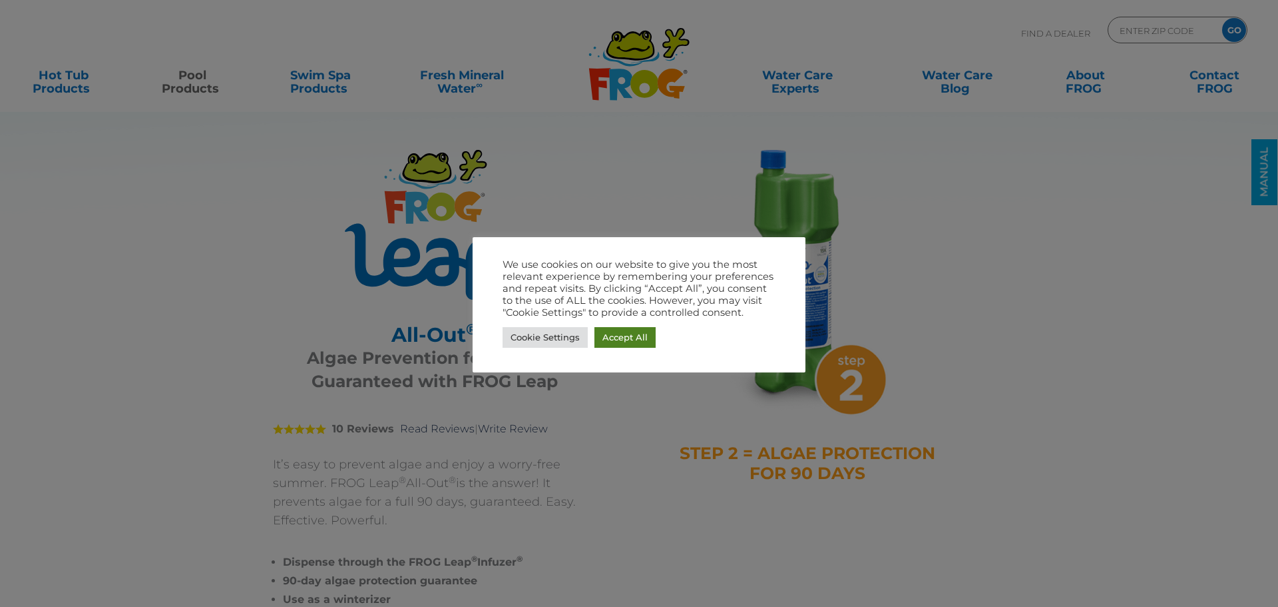
click at [634, 343] on link "Accept All" at bounding box center [625, 337] width 61 height 21
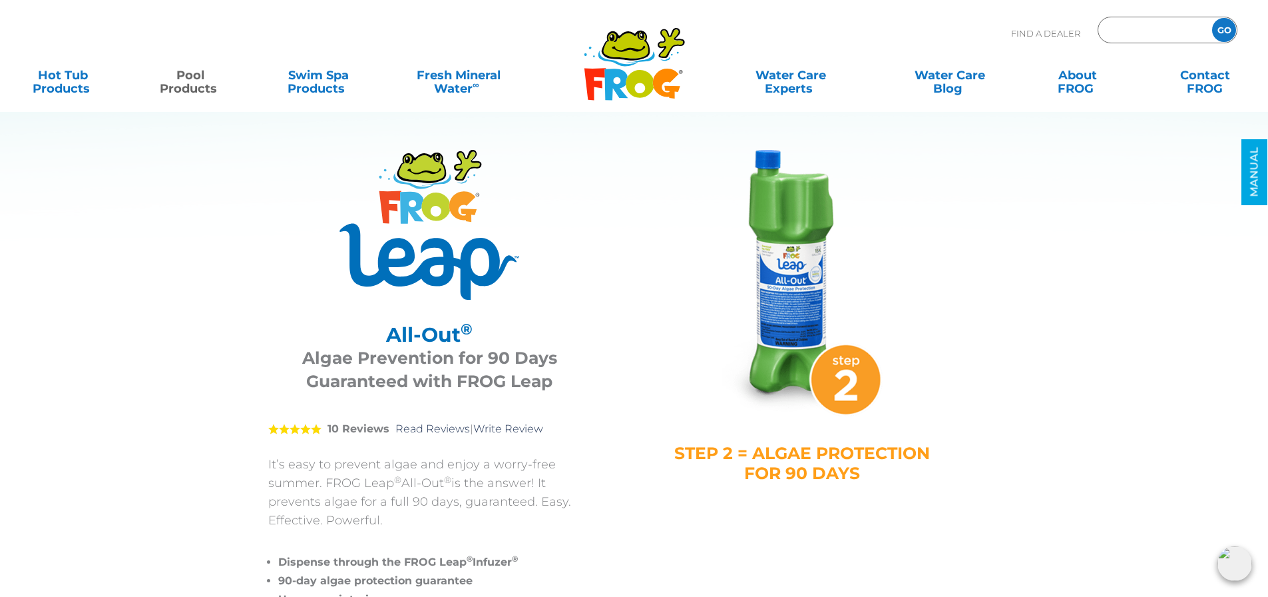
click at [1146, 22] on input "Zip Code Form" at bounding box center [1154, 30] width 90 height 19
type input "54981"
click at [1213, 18] on input "GO" at bounding box center [1225, 30] width 24 height 24
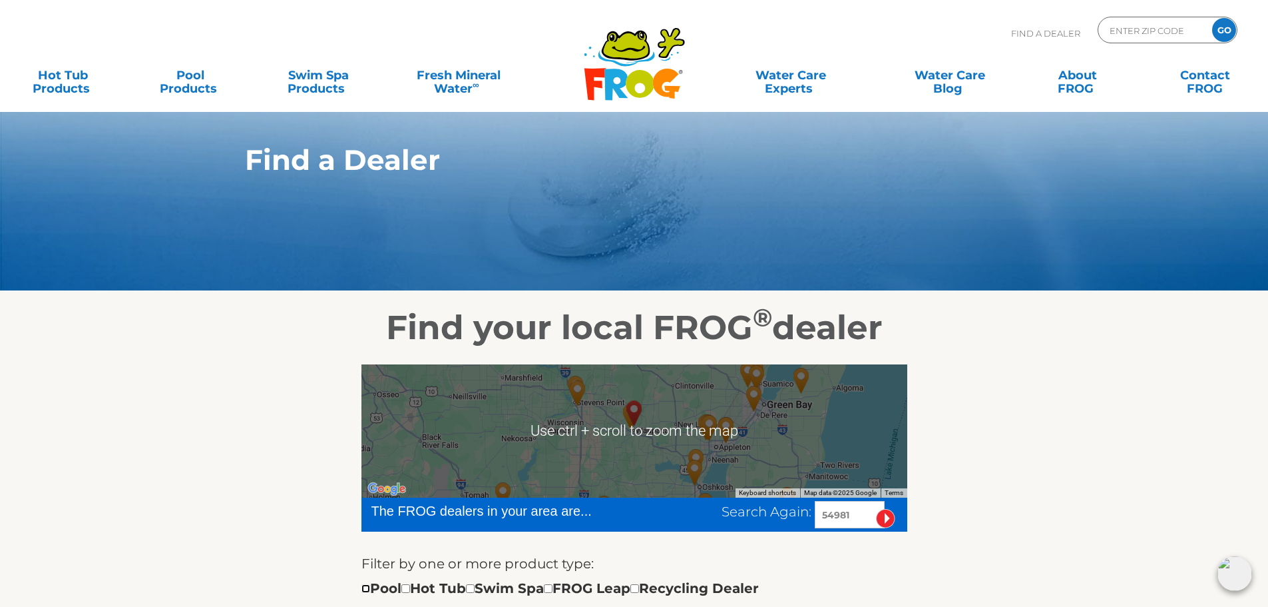
click at [362, 591] on input "checkbox" at bounding box center [366, 588] width 9 height 9
checkbox input "true"
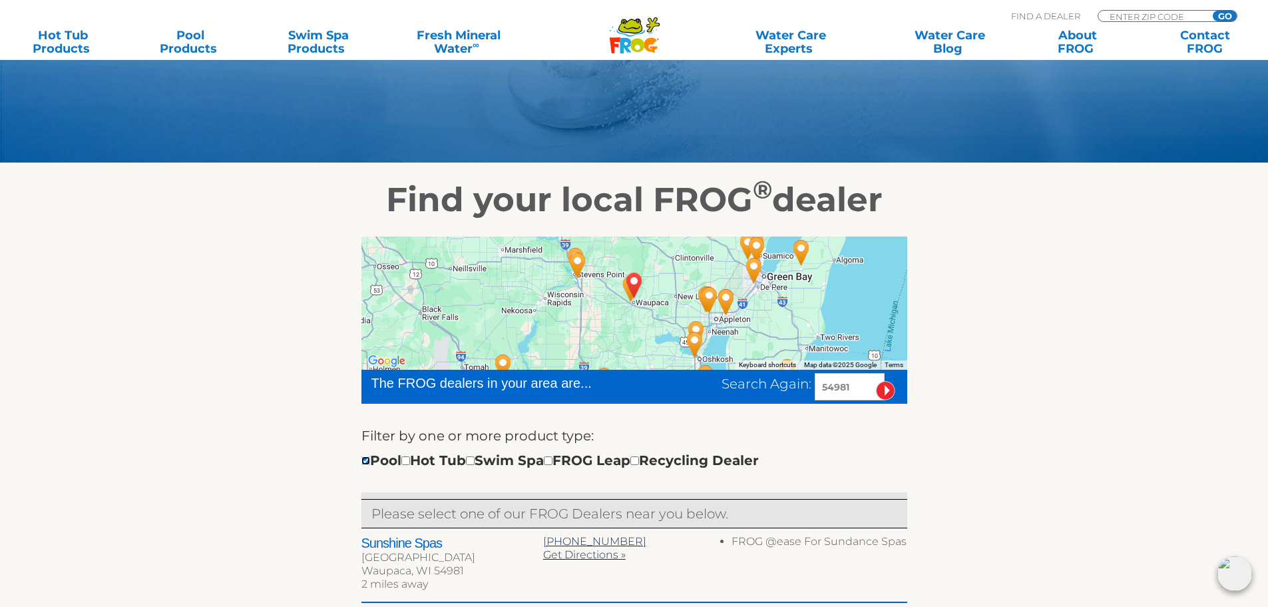
scroll to position [183, 0]
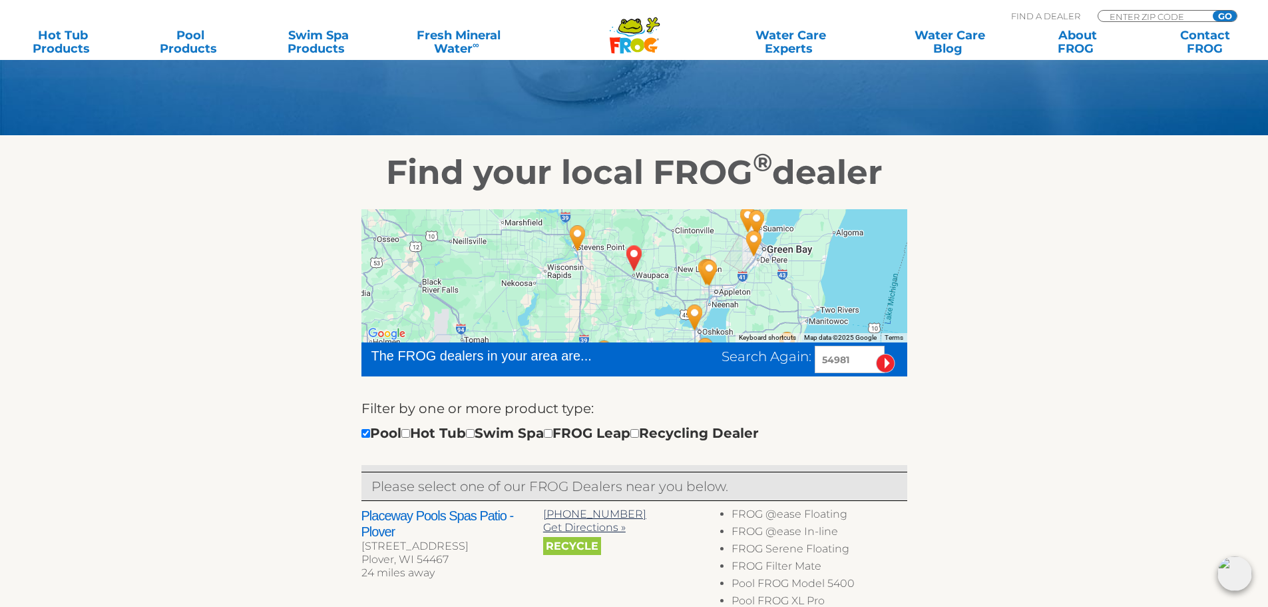
scroll to position [200, 0]
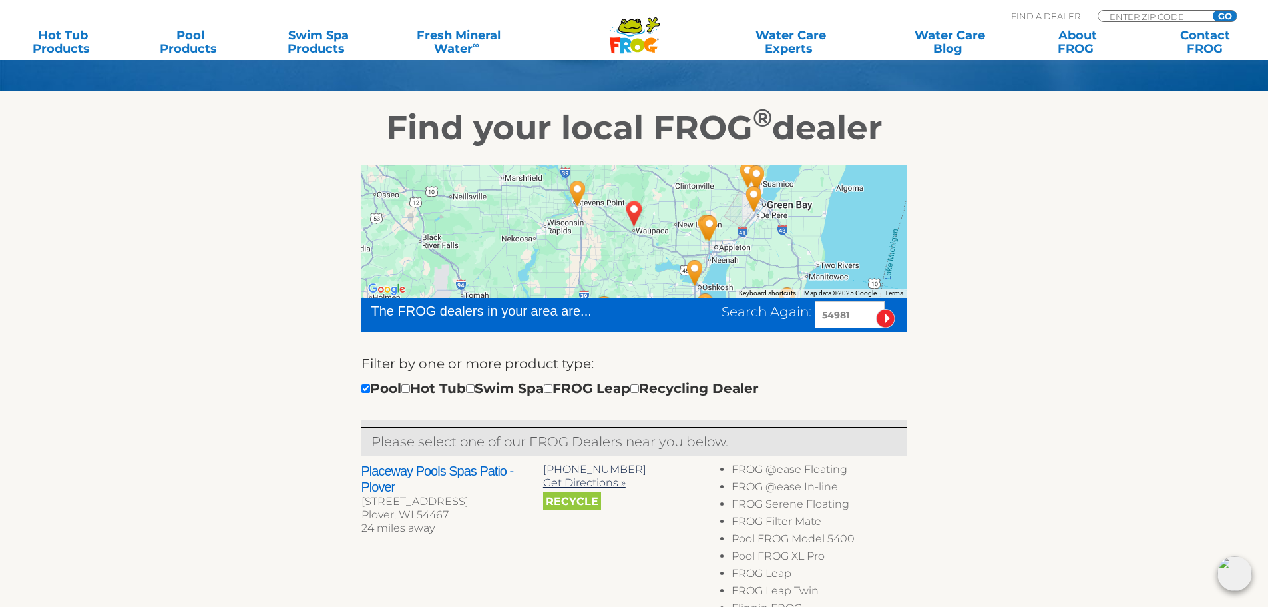
click at [580, 190] on img "Placeway Pools Spas Patio - Plover - 24 miles away." at bounding box center [577, 193] width 41 height 47
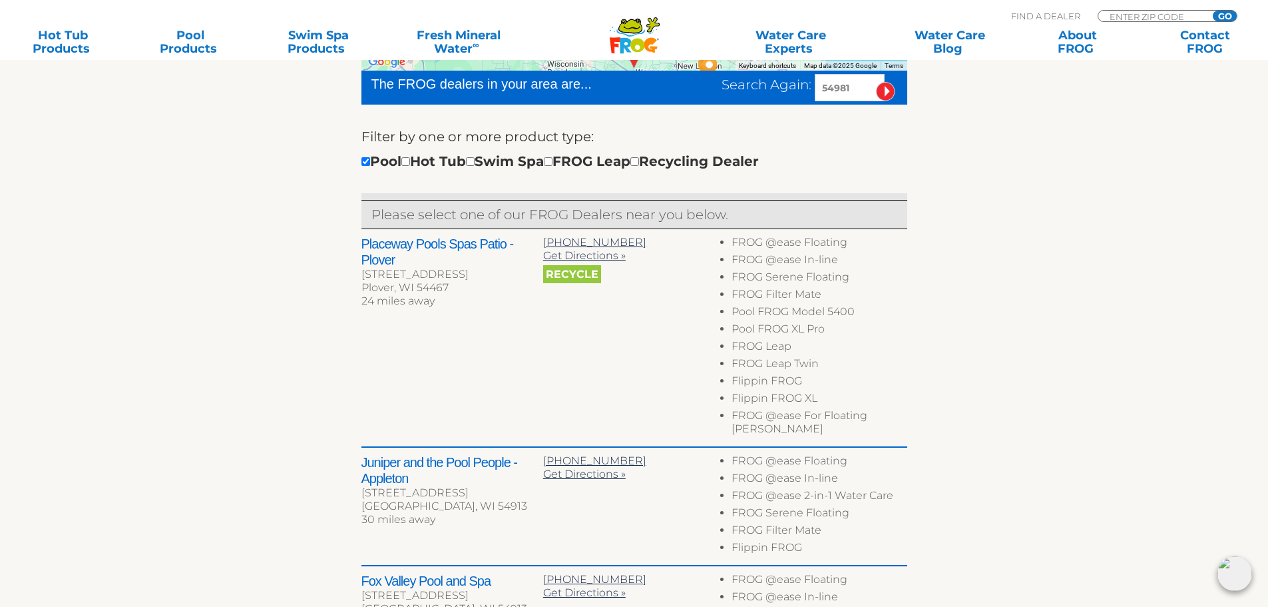
scroll to position [466, 0]
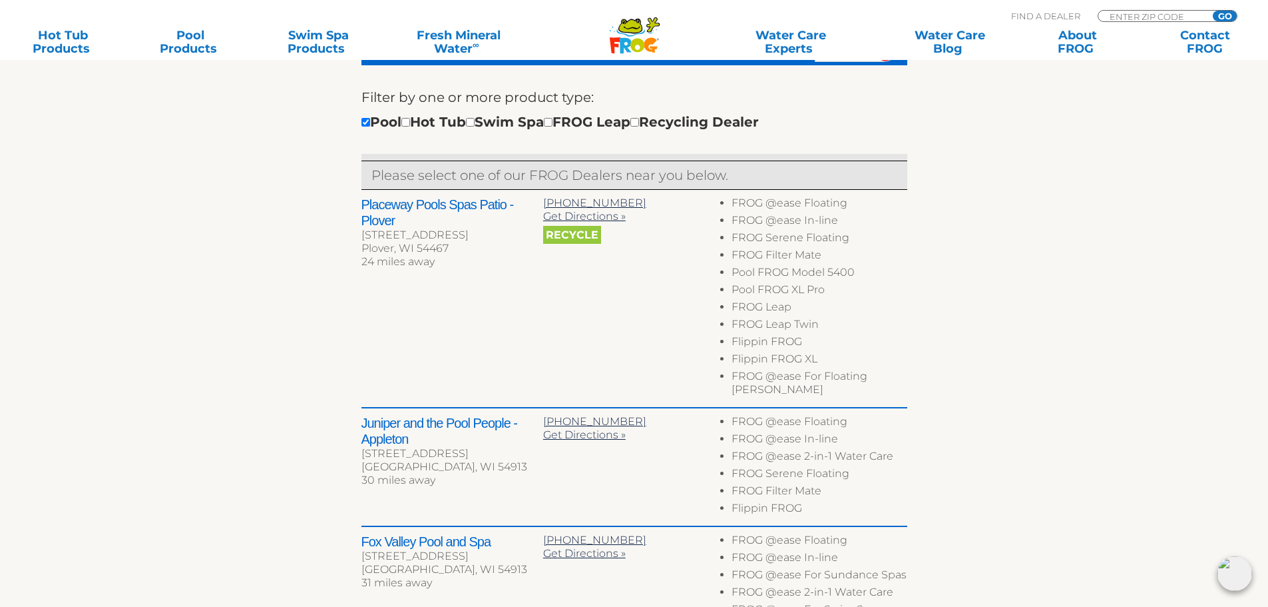
click at [568, 239] on span "Recycle" at bounding box center [572, 235] width 58 height 18
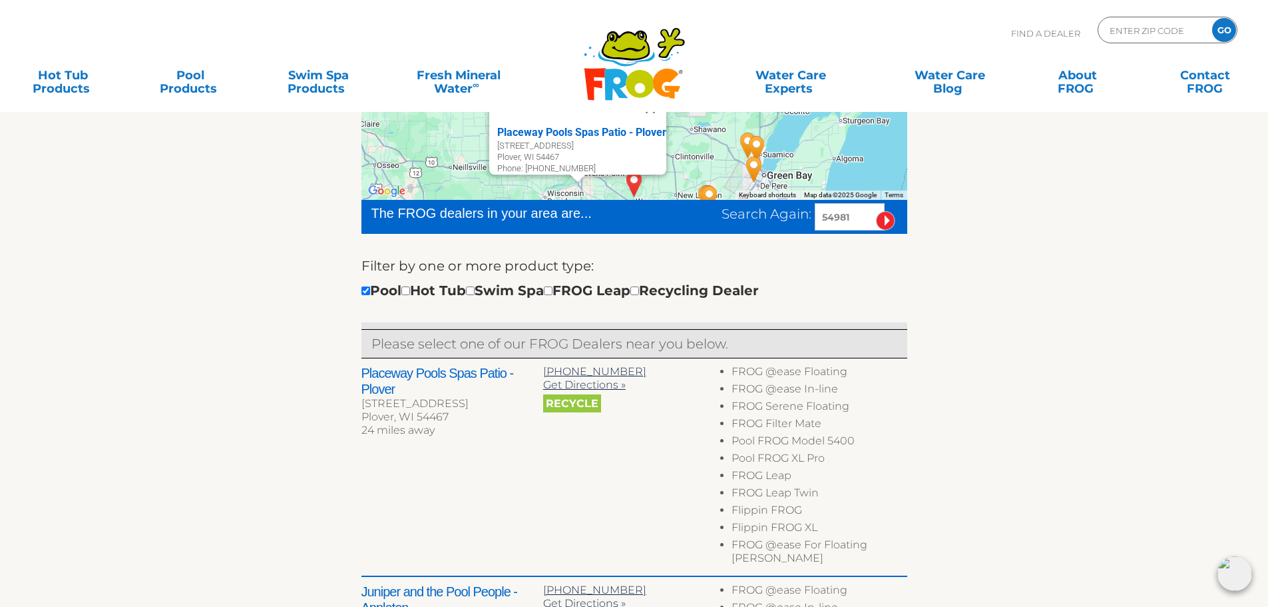
scroll to position [67, 0]
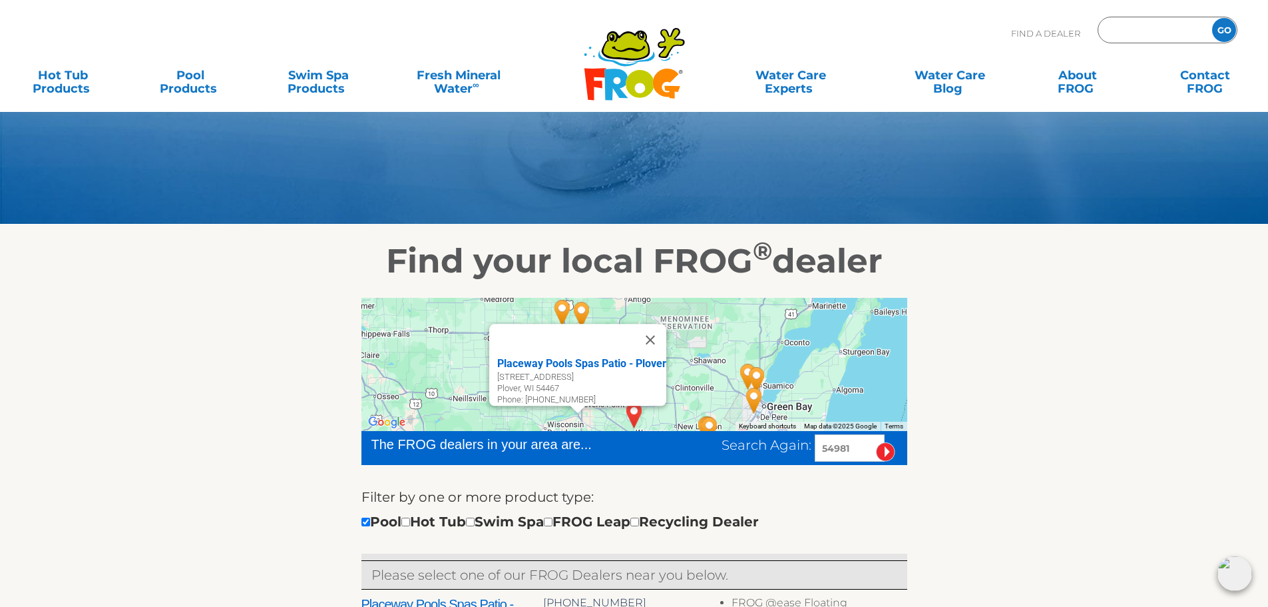
click at [1139, 30] on input "Zip Code Form" at bounding box center [1154, 30] width 90 height 19
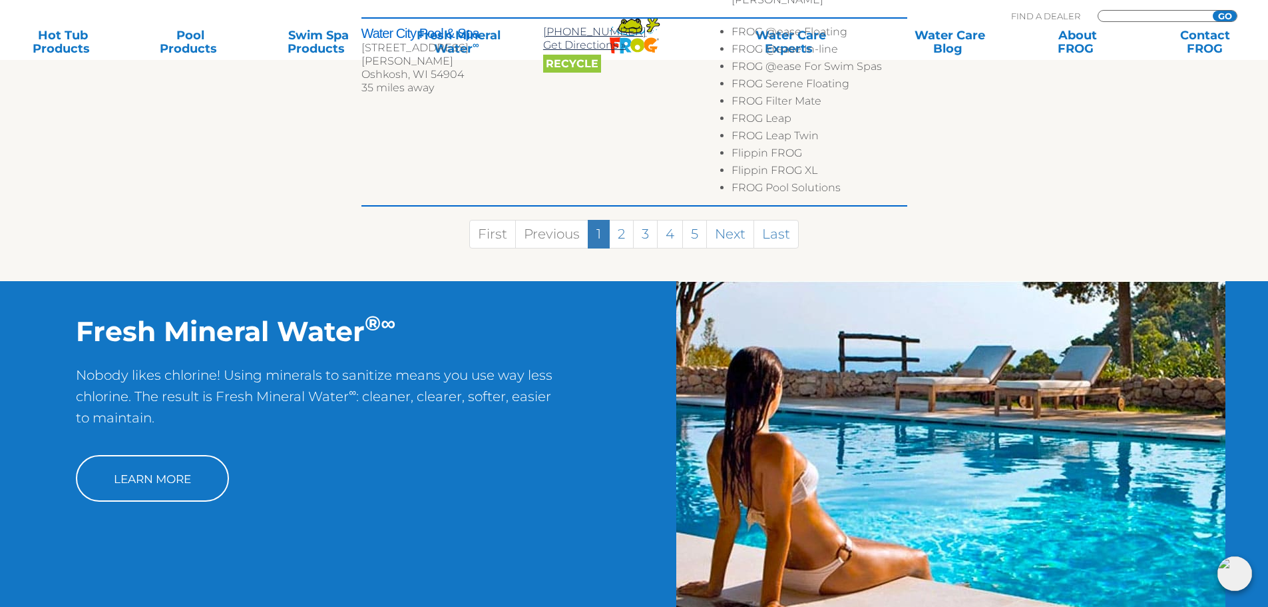
scroll to position [1465, 0]
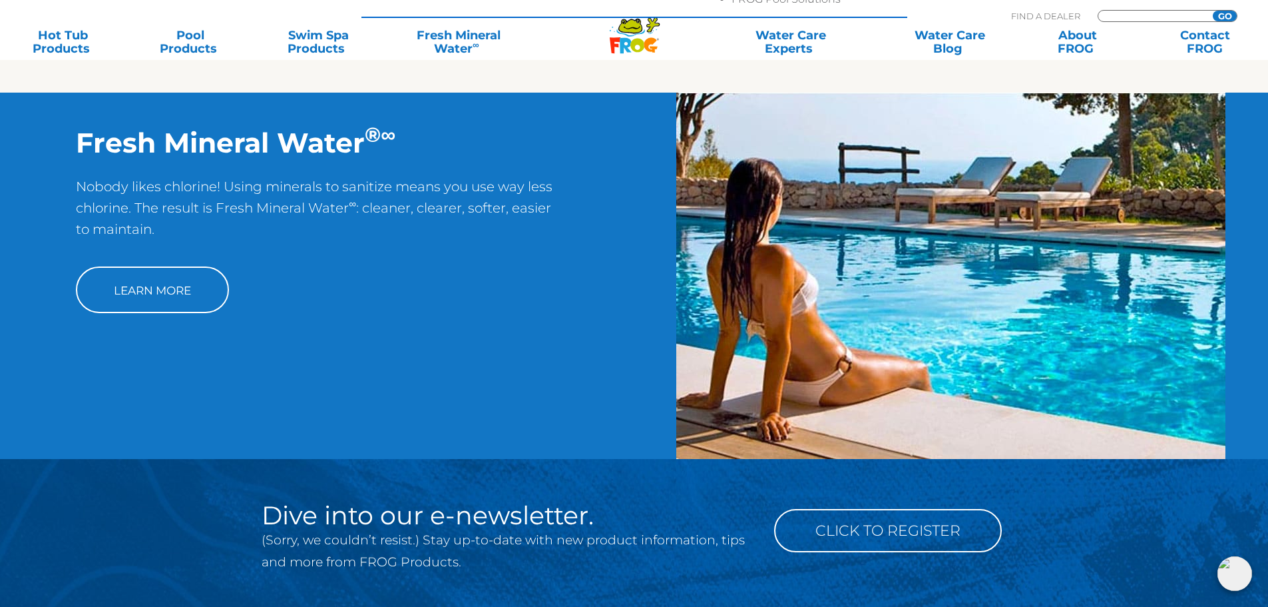
type input "ENTER ZIP CODE"
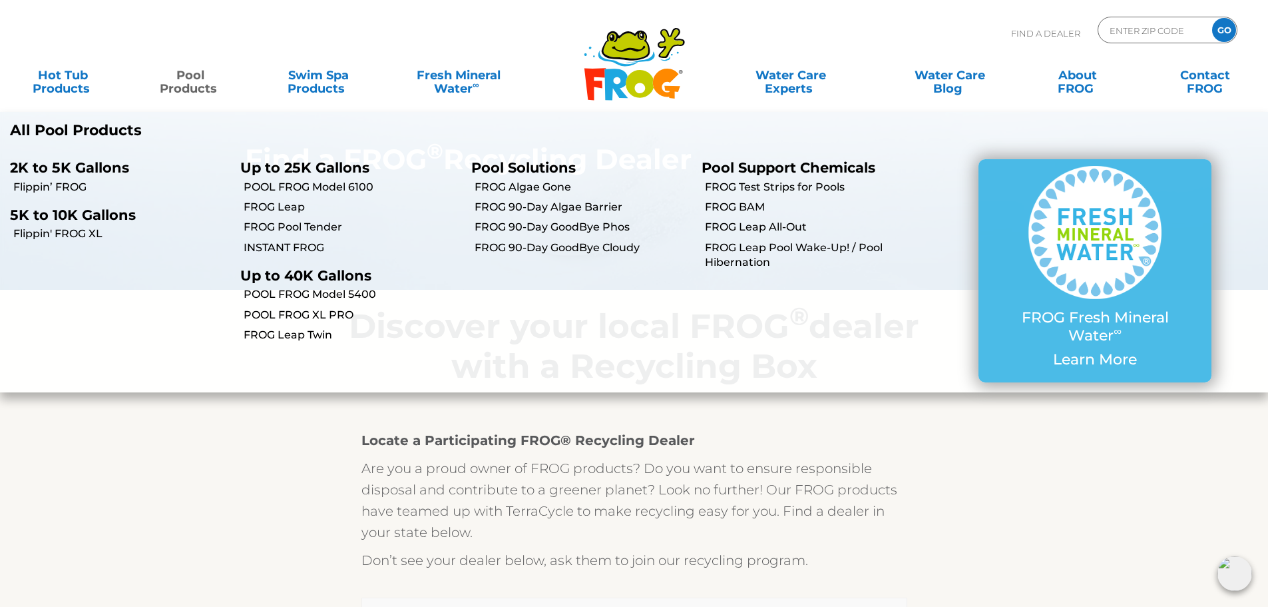
click at [300, 274] on p "Up to 40K Gallons" at bounding box center [345, 275] width 210 height 17
click at [549, 188] on link "FROG Algae Gone" at bounding box center [583, 187] width 217 height 15
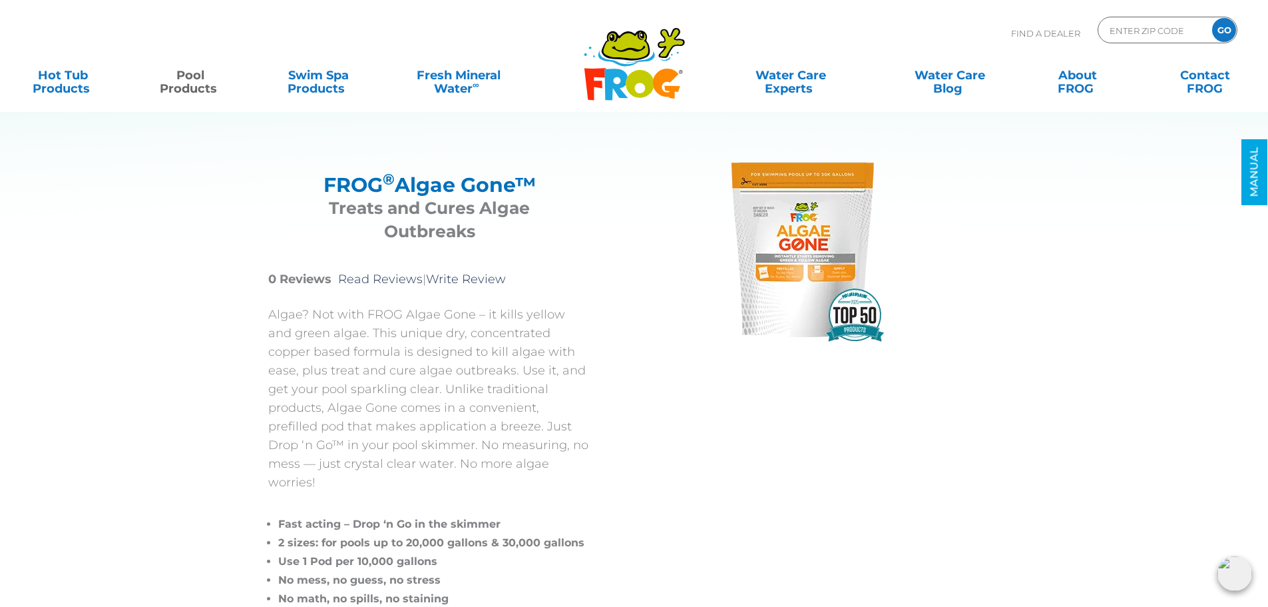
drag, startPoint x: 321, startPoint y: 184, endPoint x: 555, endPoint y: 186, distance: 233.7
click at [555, 186] on h2 "FROG ® Algae Gone™" at bounding box center [430, 184] width 290 height 23
copy h2 "FROG ® Algae Gone™"
